Goal: Transaction & Acquisition: Obtain resource

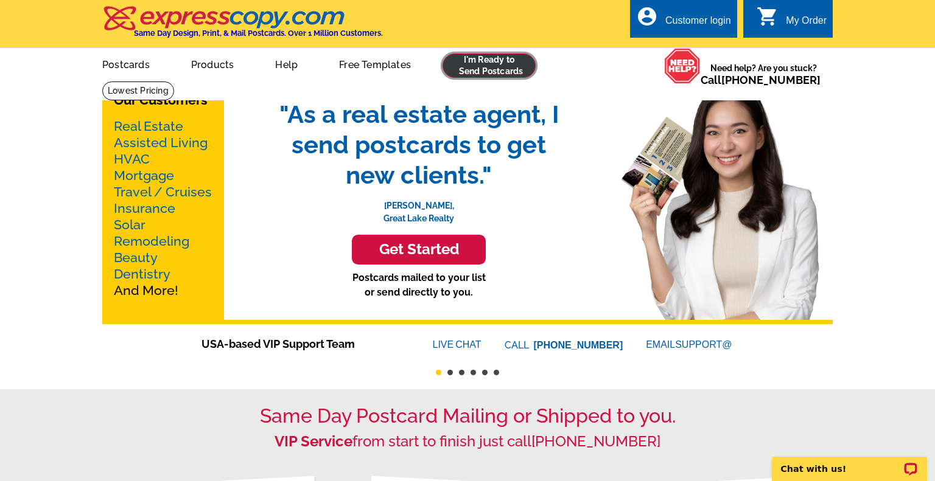
click at [470, 68] on link at bounding box center [489, 66] width 93 height 24
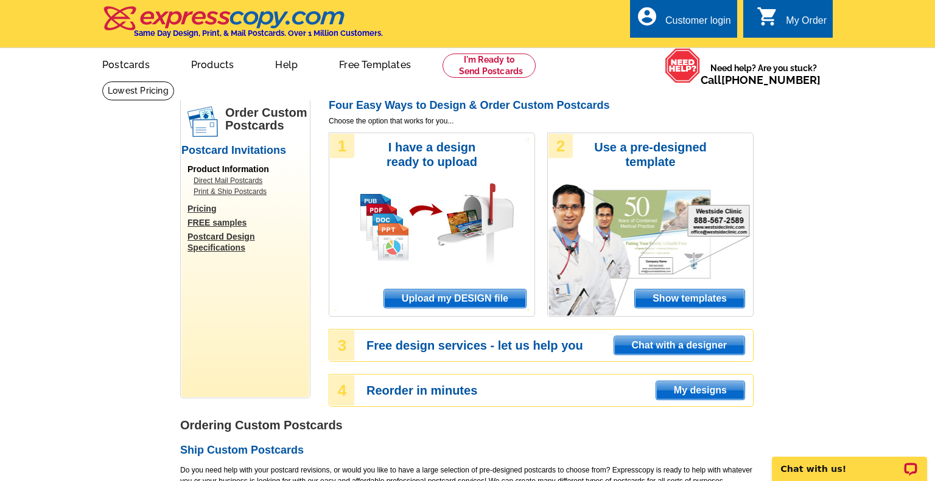
click at [233, 180] on link "Direct Mail Postcards" at bounding box center [249, 180] width 110 height 11
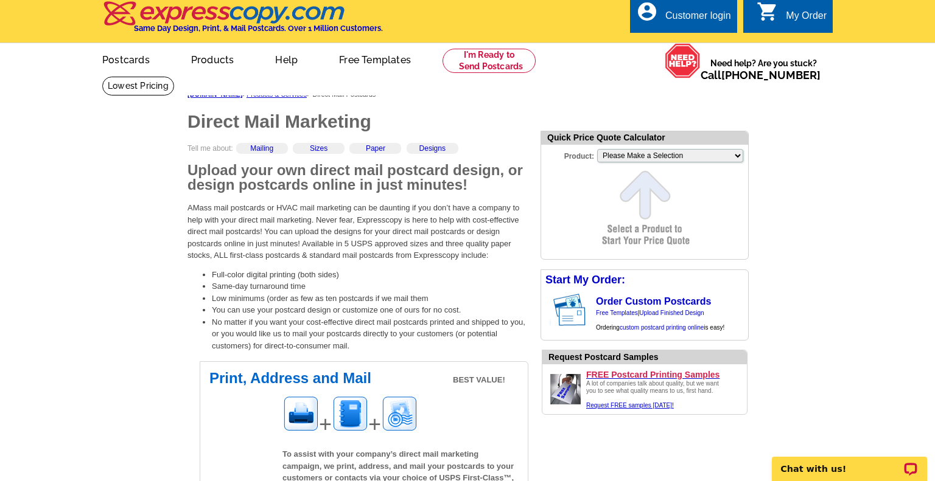
scroll to position [6, 0]
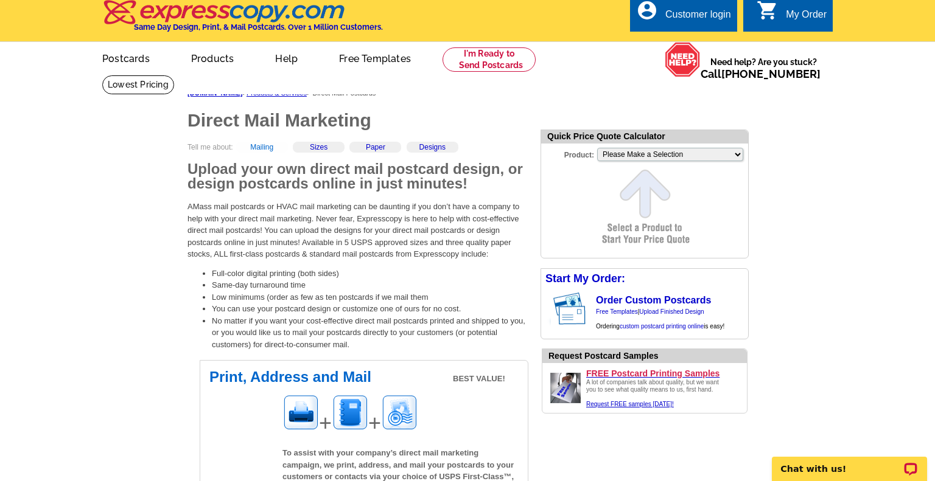
click at [262, 147] on link "Mailing" at bounding box center [261, 147] width 23 height 9
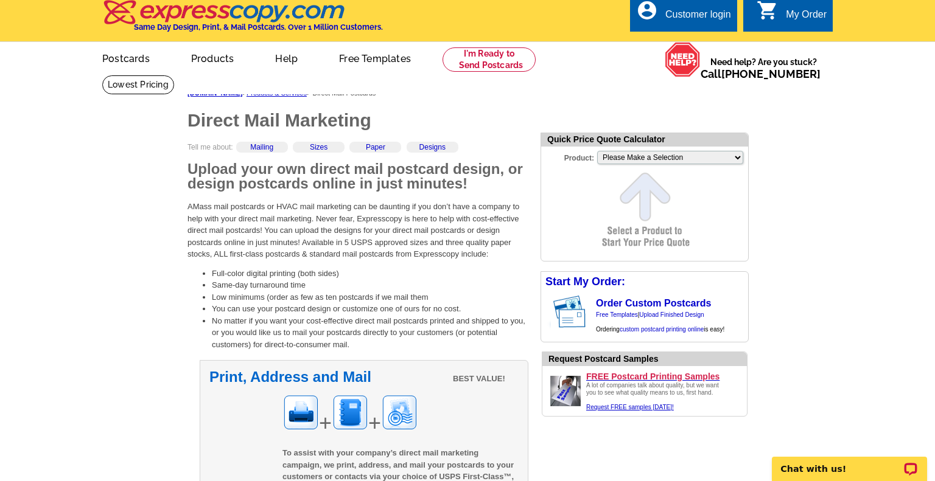
scroll to position [366, 0]
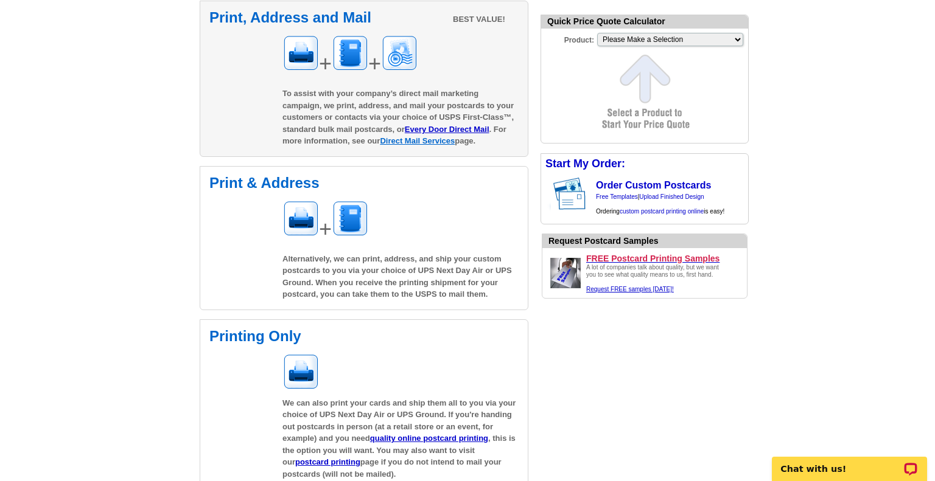
click at [406, 139] on link "Direct Mail Services" at bounding box center [417, 140] width 75 height 9
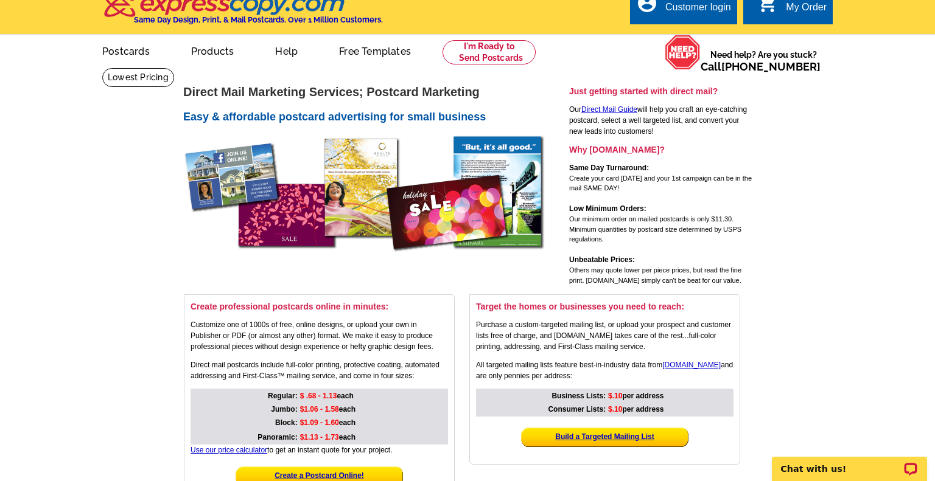
scroll to position [27, 0]
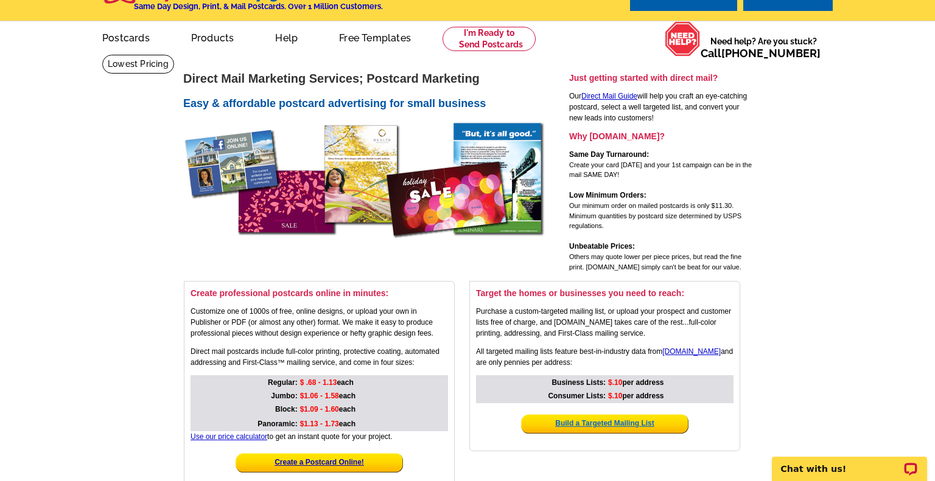
click at [618, 421] on strong "Build a Targeted Mailing List" at bounding box center [604, 423] width 99 height 9
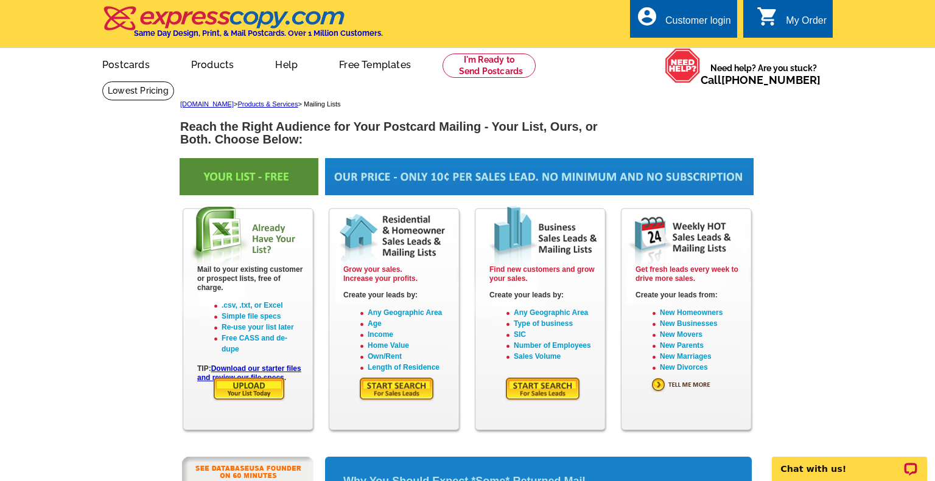
click at [390, 393] on img at bounding box center [397, 389] width 77 height 25
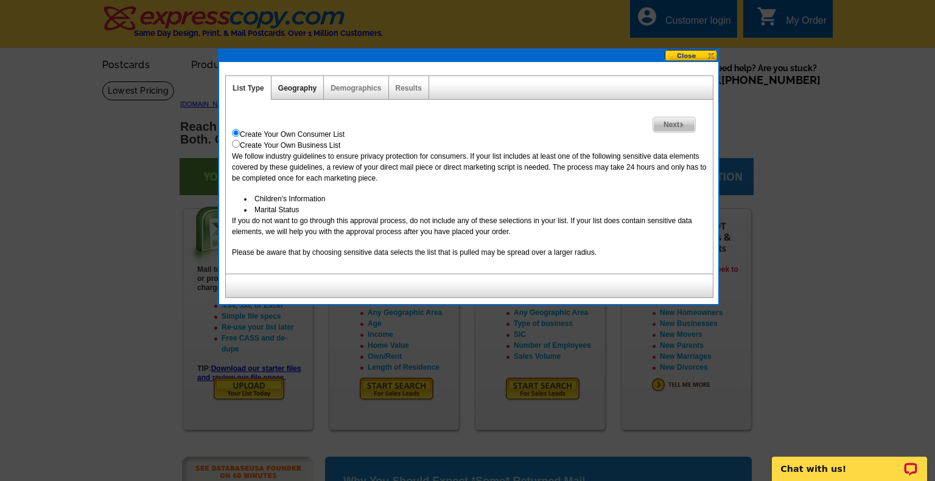
click at [304, 91] on link "Geography" at bounding box center [297, 88] width 38 height 9
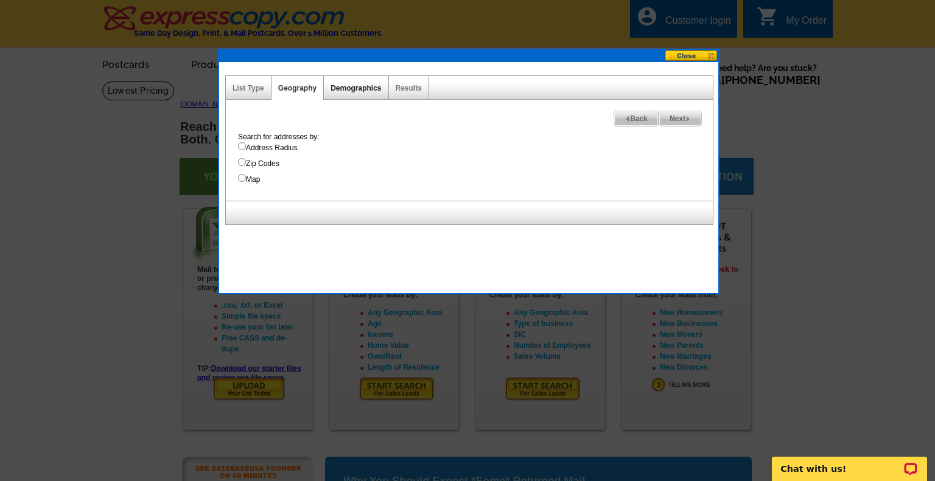
click at [360, 88] on link "Demographics" at bounding box center [356, 88] width 51 height 9
select select
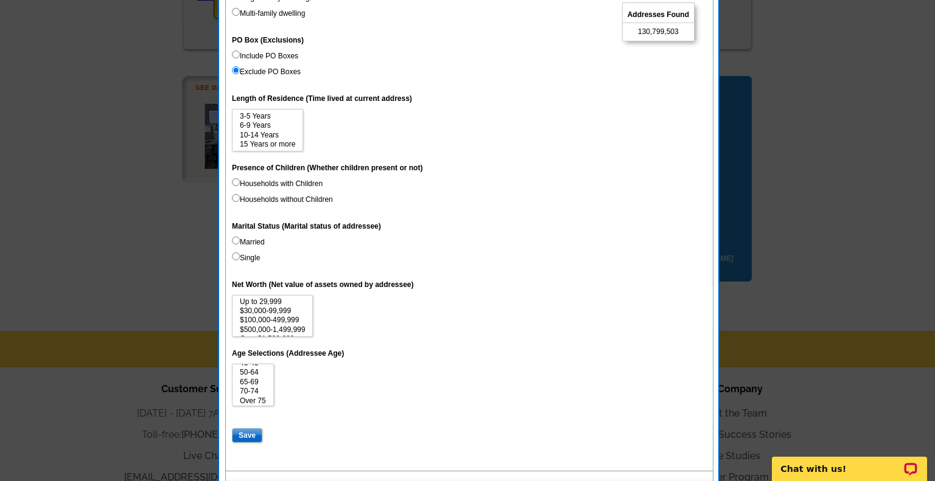
scroll to position [27, 0]
select select "65-69"
click at [255, 386] on option "65-69" at bounding box center [253, 381] width 29 height 9
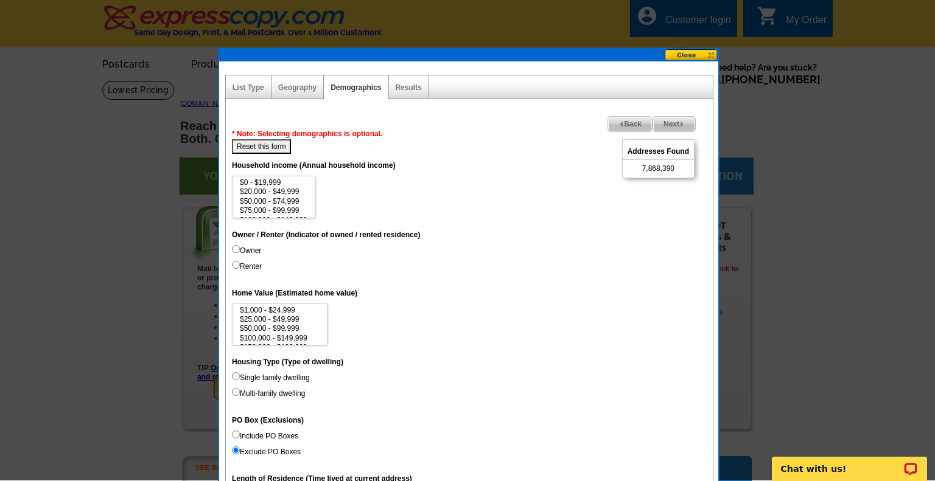
scroll to position [0, 0]
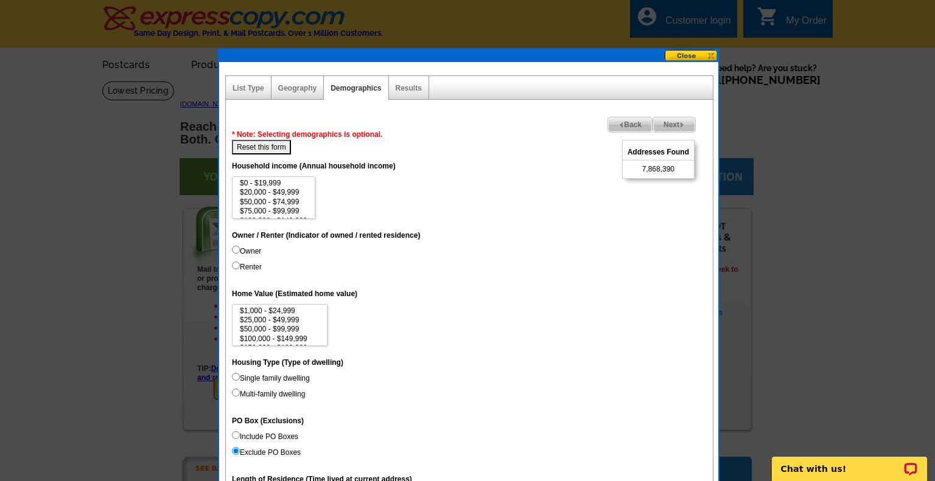
click at [116, 273] on div at bounding box center [467, 240] width 935 height 481
click at [90, 280] on div at bounding box center [467, 240] width 935 height 481
click at [86, 317] on div at bounding box center [467, 240] width 935 height 481
click at [106, 309] on div at bounding box center [467, 240] width 935 height 481
click at [106, 317] on div at bounding box center [467, 240] width 935 height 481
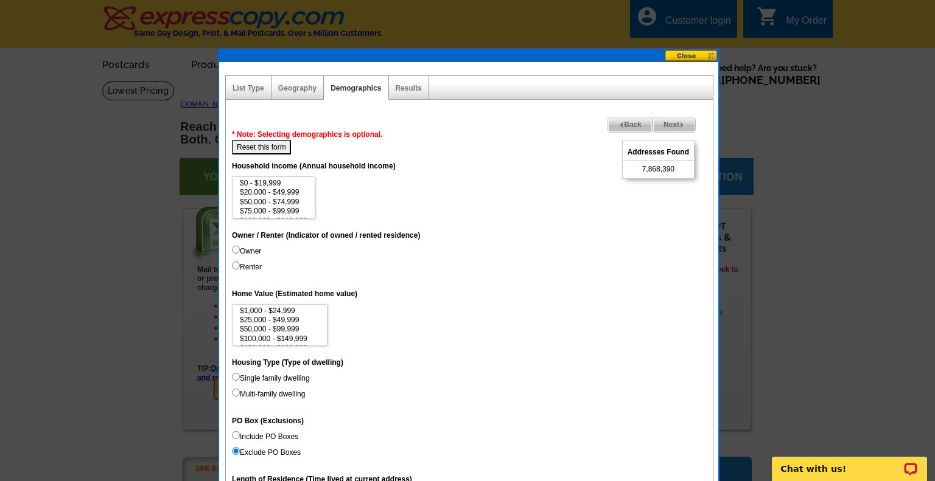
click at [105, 321] on div at bounding box center [467, 240] width 935 height 481
click at [105, 324] on div at bounding box center [467, 240] width 935 height 481
click at [691, 56] on button at bounding box center [692, 56] width 54 height 12
